Goal: Check status: Check status

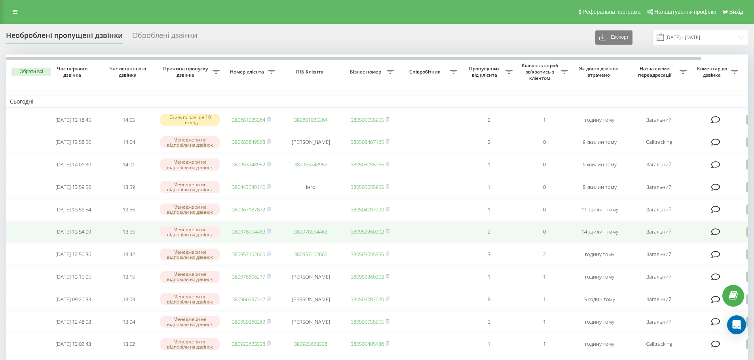
click at [254, 235] on link "380978954463" at bounding box center [248, 231] width 33 height 7
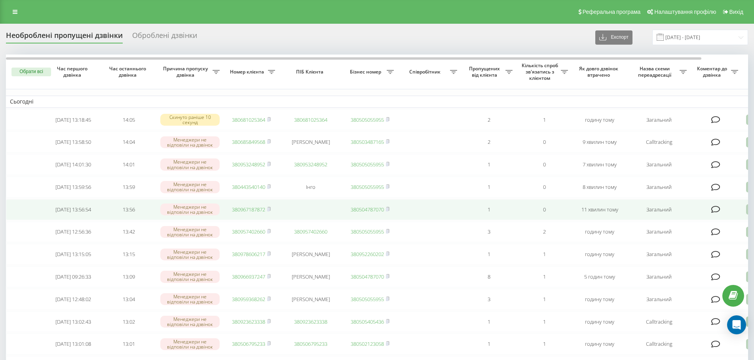
click at [251, 211] on td "380967187872" at bounding box center [251, 209] width 55 height 21
click at [246, 213] on link "380967187872" at bounding box center [248, 209] width 33 height 7
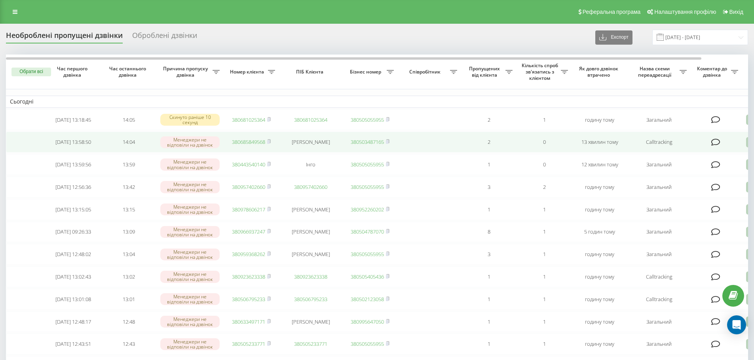
click at [241, 144] on link "380685849568" at bounding box center [248, 141] width 33 height 7
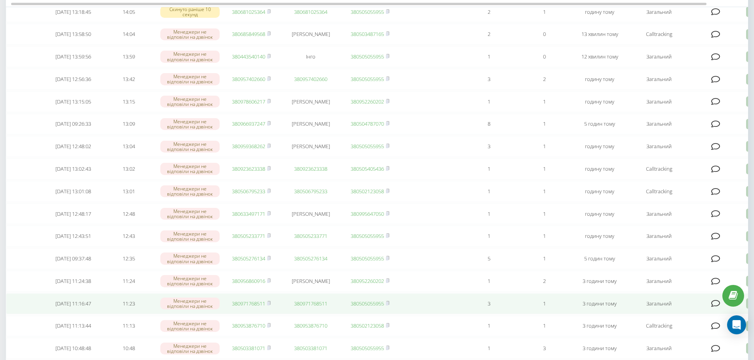
scroll to position [119, 0]
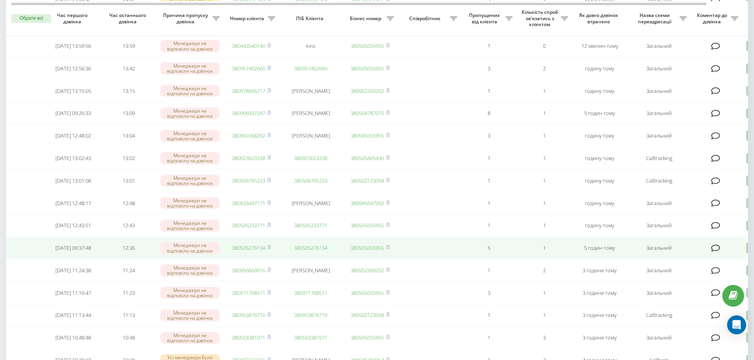
click at [253, 258] on td "380505276134" at bounding box center [251, 248] width 55 height 21
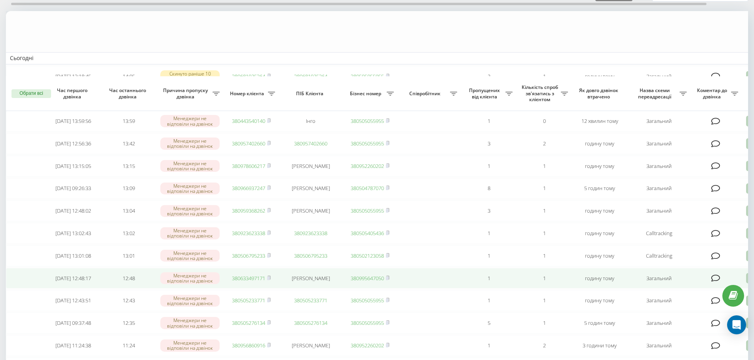
scroll to position [0, 0]
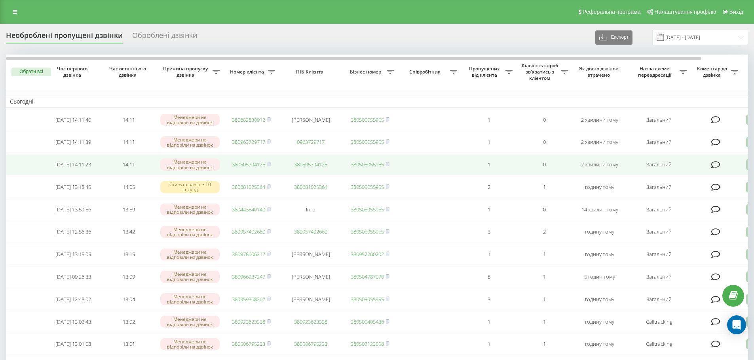
click at [258, 168] on link "380505794125" at bounding box center [248, 164] width 33 height 7
